Goal: Check status: Check status

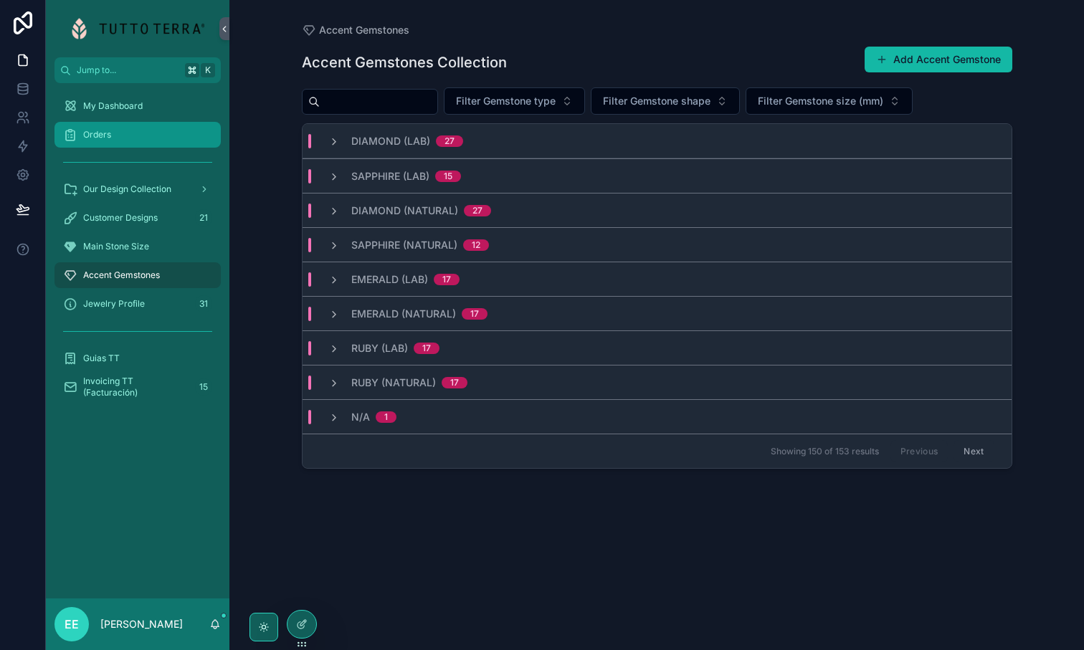
click at [126, 130] on div "Orders" at bounding box center [137, 134] width 149 height 23
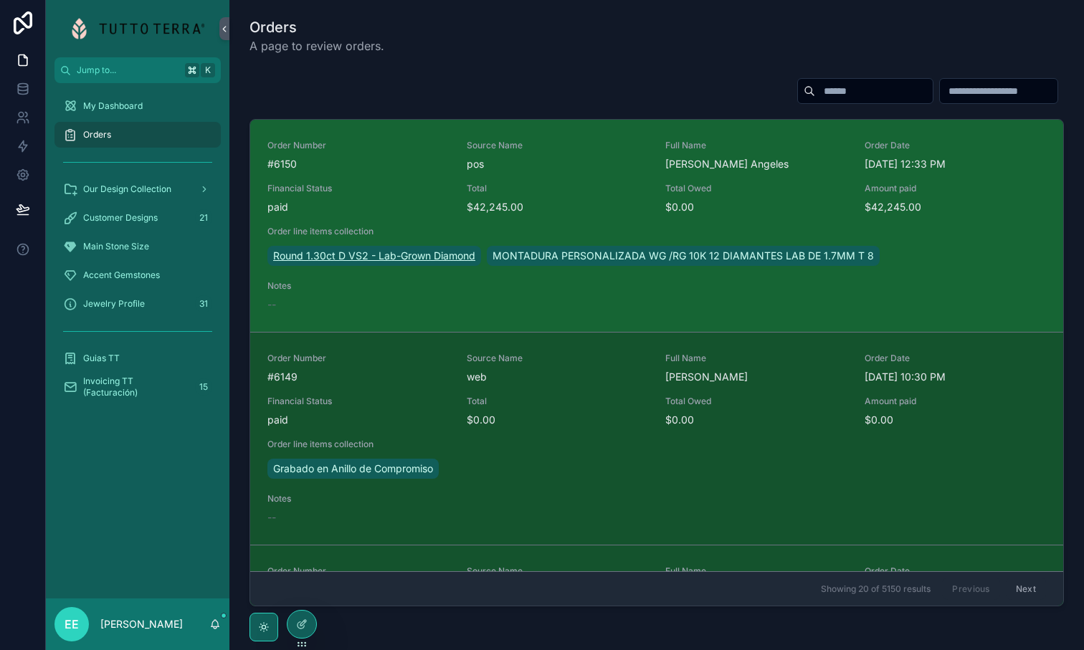
click at [427, 251] on span "Round 1.30ct D VS2 - Lab-Grown Diamond" at bounding box center [374, 256] width 202 height 14
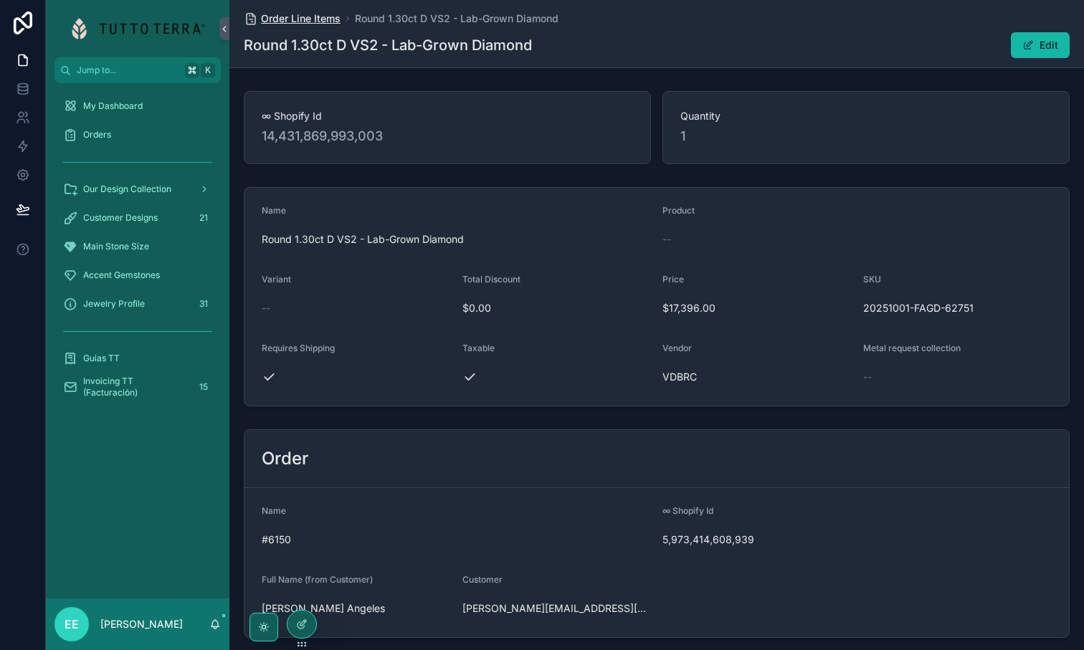
click at [319, 23] on span "Order Line Items" at bounding box center [301, 18] width 80 height 14
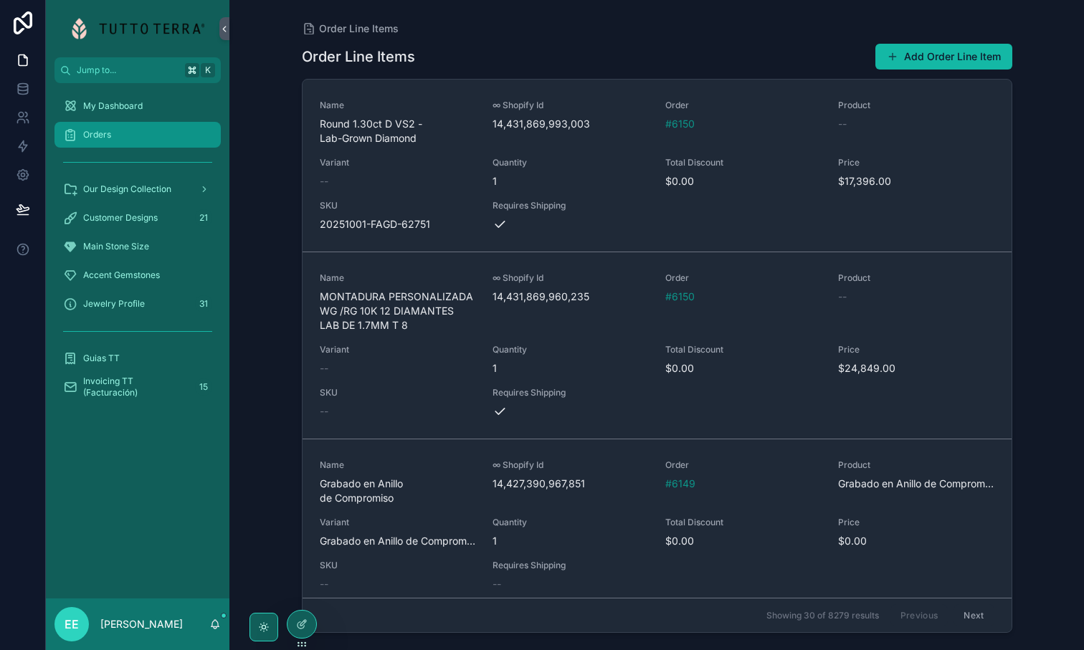
click at [102, 142] on div "Orders" at bounding box center [137, 134] width 149 height 23
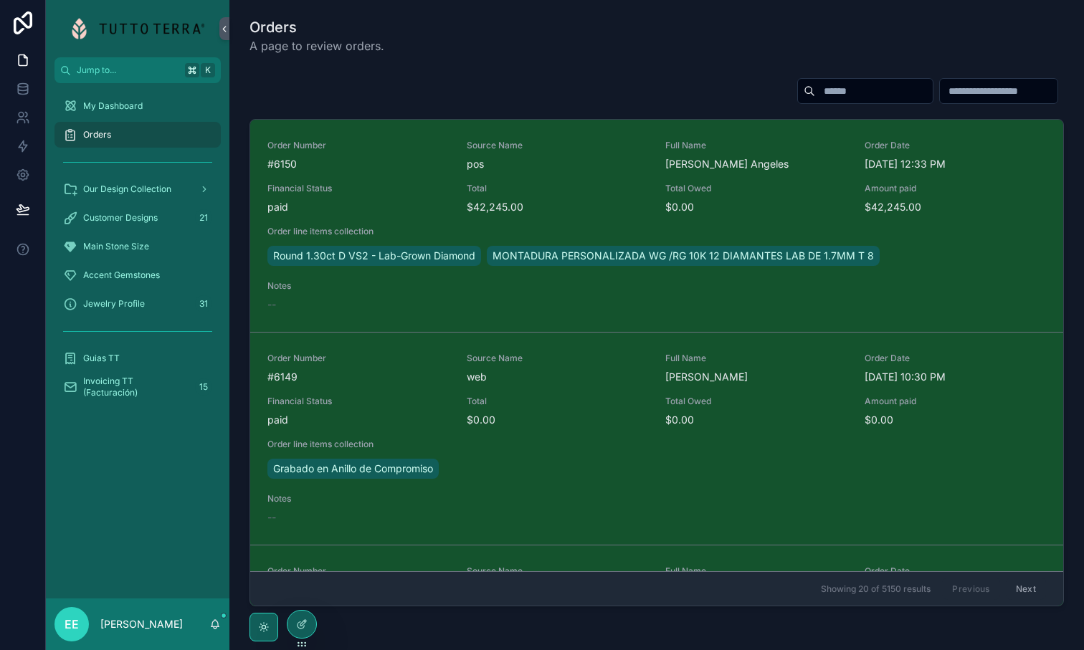
click at [821, 85] on input "scrollable content" at bounding box center [874, 91] width 118 height 20
paste input "*******"
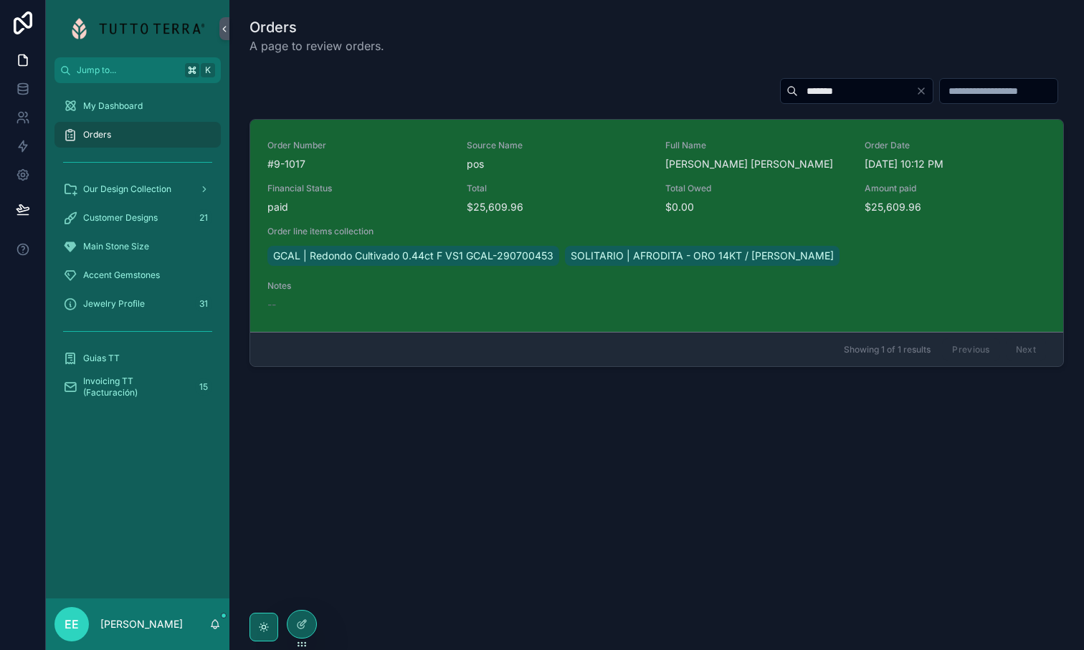
type input "*******"
click at [605, 197] on div "Total $25,609.96" at bounding box center [558, 199] width 182 height 32
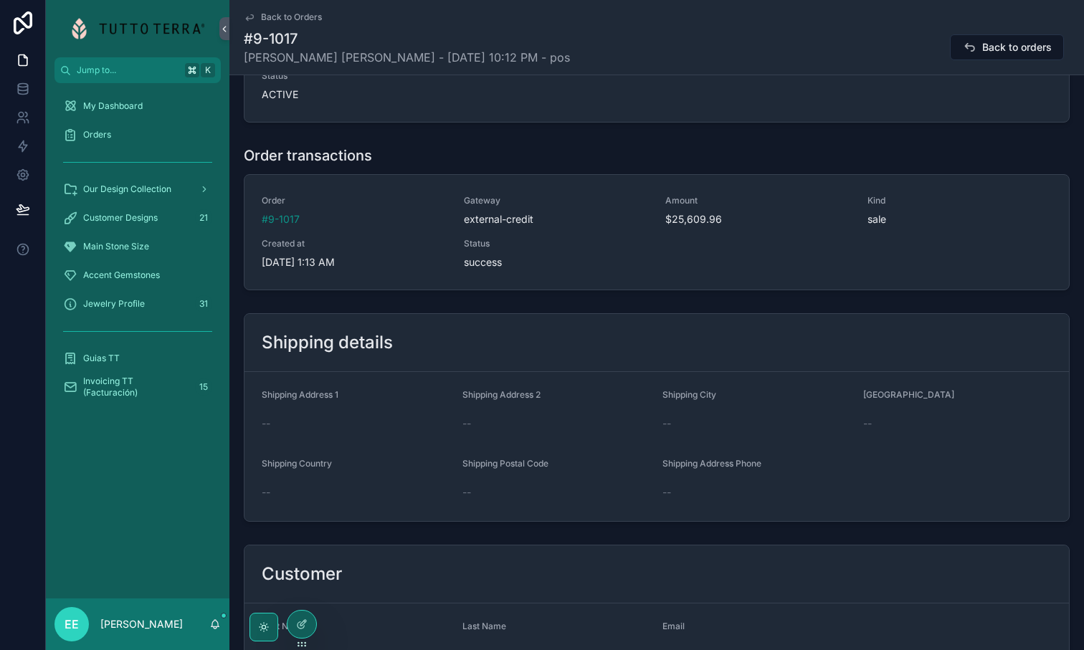
scroll to position [1003, 0]
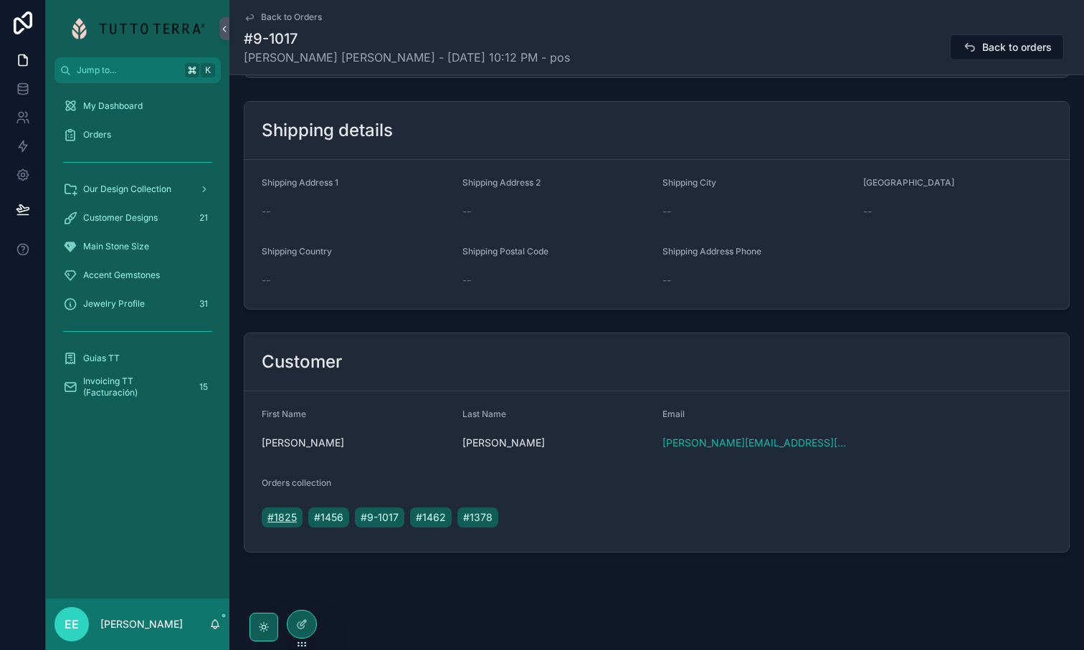
click at [285, 514] on span "#1825" at bounding box center [282, 518] width 29 height 14
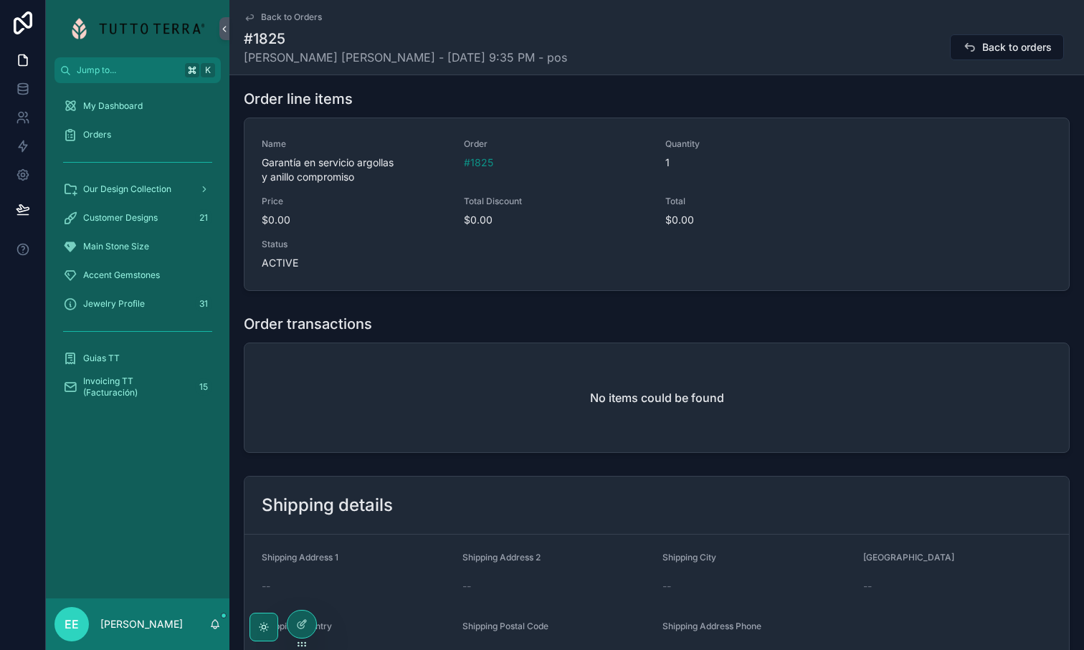
scroll to position [824, 0]
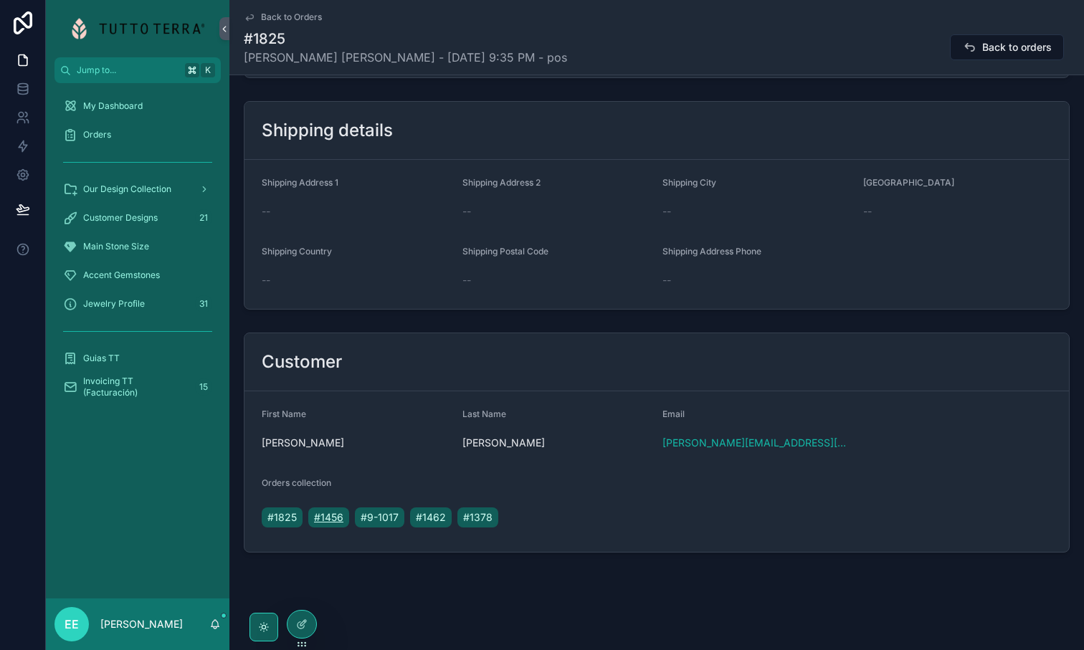
click at [326, 520] on span "#1456" at bounding box center [328, 518] width 29 height 14
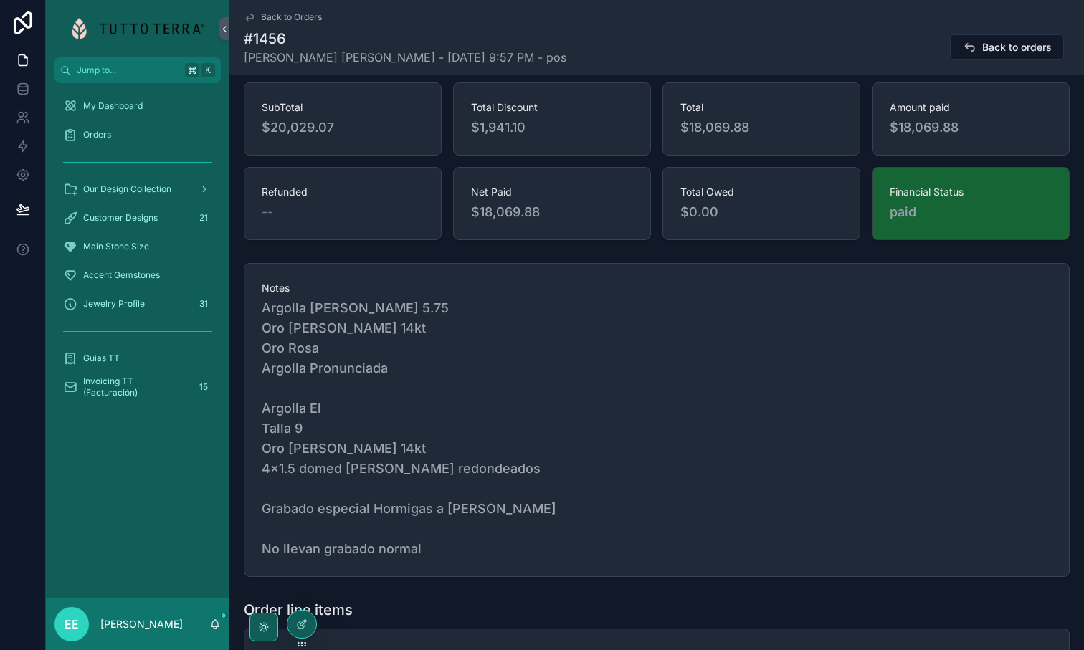
scroll to position [186, 0]
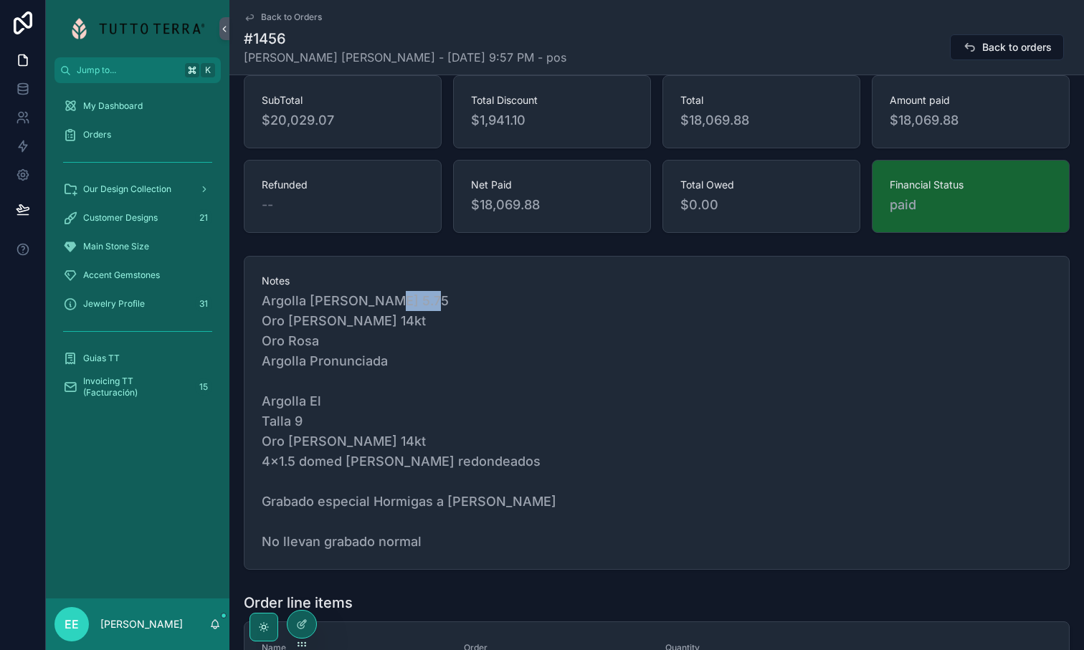
drag, startPoint x: 290, startPoint y: 318, endPoint x: 335, endPoint y: 322, distance: 44.6
click at [335, 322] on span "Argolla [PERSON_NAME] 5.75 Oro [PERSON_NAME] 14kt Oro Rosa Argolla Pronunciada …" at bounding box center [657, 421] width 790 height 261
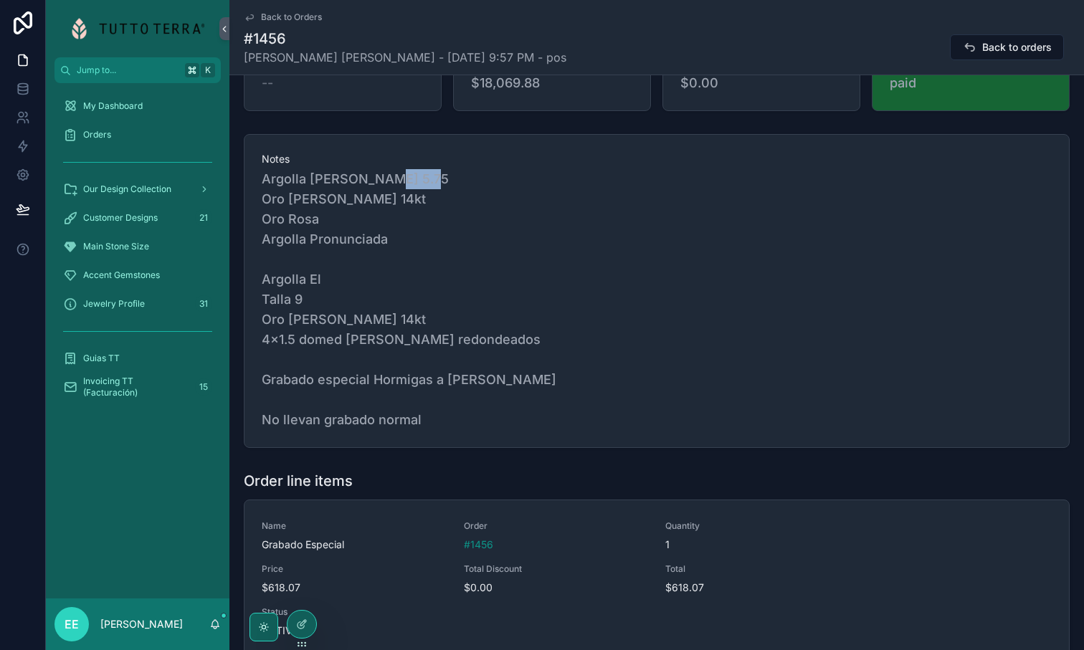
scroll to position [318, 0]
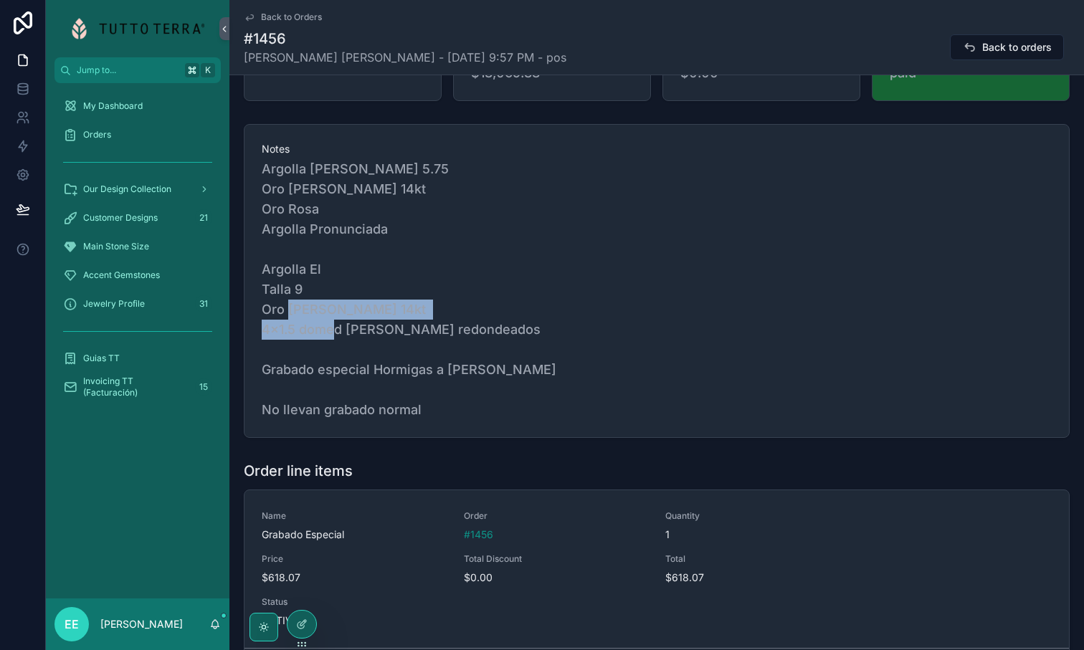
drag, startPoint x: 265, startPoint y: 349, endPoint x: 470, endPoint y: 354, distance: 205.9
click at [470, 354] on span "Argolla [PERSON_NAME] 5.75 Oro [PERSON_NAME] 14kt Oro Rosa Argolla Pronunciada …" at bounding box center [657, 289] width 790 height 261
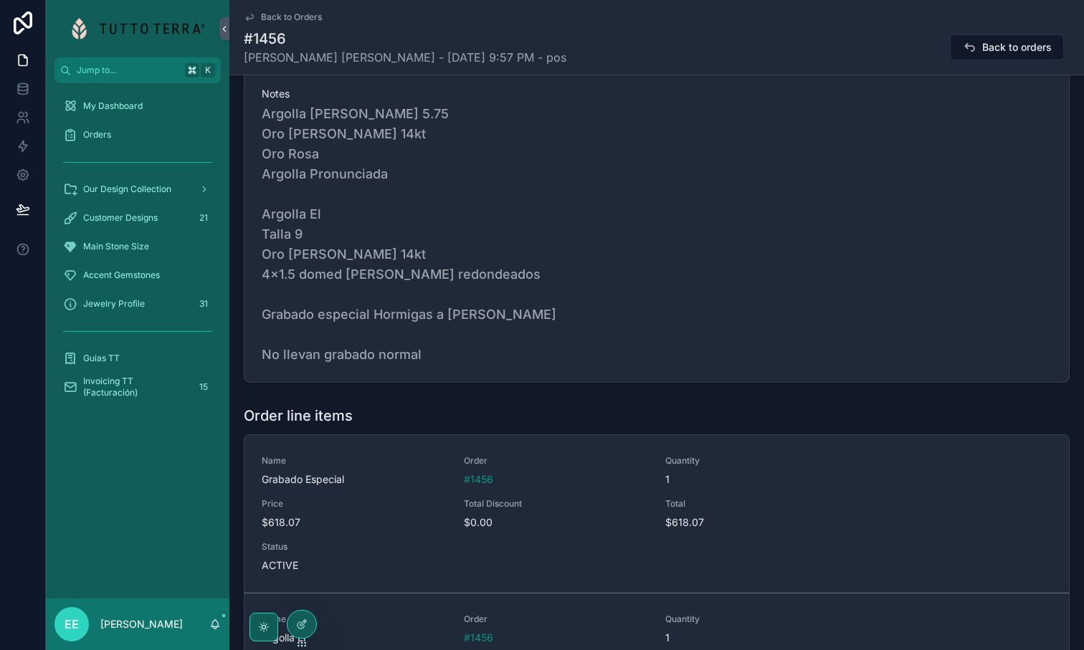
scroll to position [377, 0]
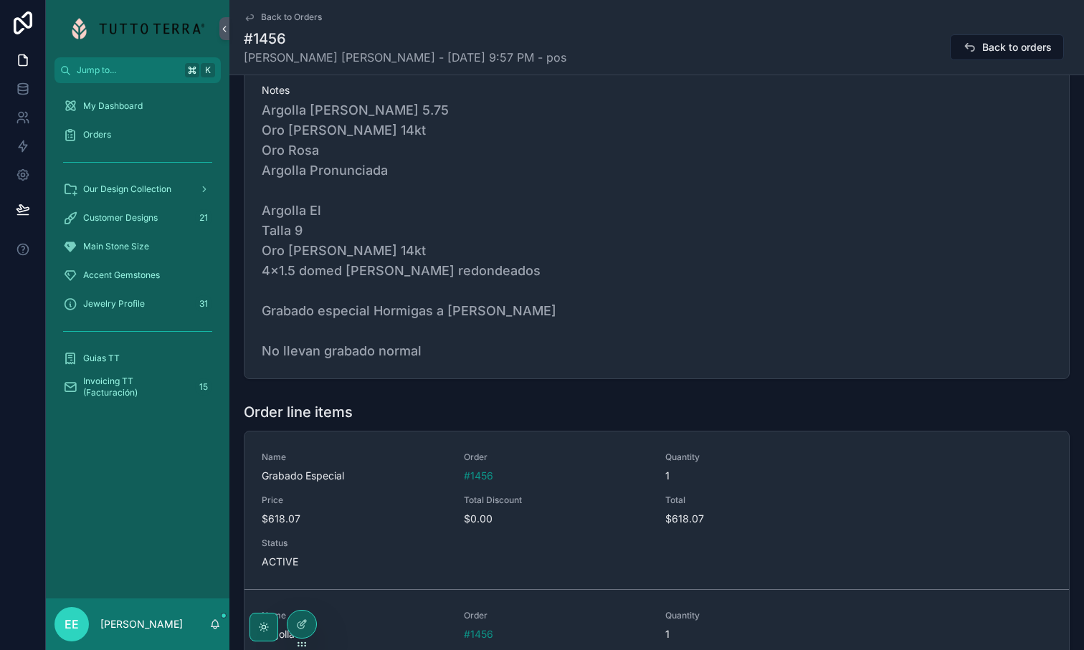
click at [354, 331] on span "Argolla [PERSON_NAME] 5.75 Oro [PERSON_NAME] 14kt Oro Rosa Argolla Pronunciada …" at bounding box center [657, 230] width 790 height 261
click at [452, 339] on span "Argolla [PERSON_NAME] 5.75 Oro [PERSON_NAME] 14kt Oro Rosa Argolla Pronunciada …" at bounding box center [657, 230] width 790 height 261
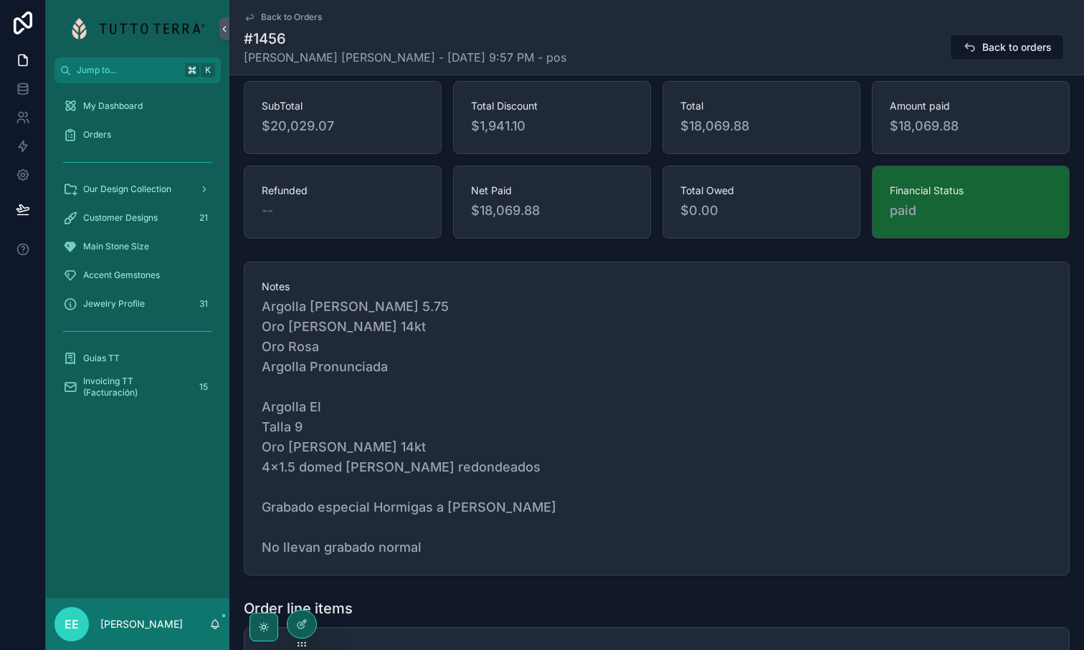
scroll to position [175, 0]
